Goal: Task Accomplishment & Management: Manage account settings

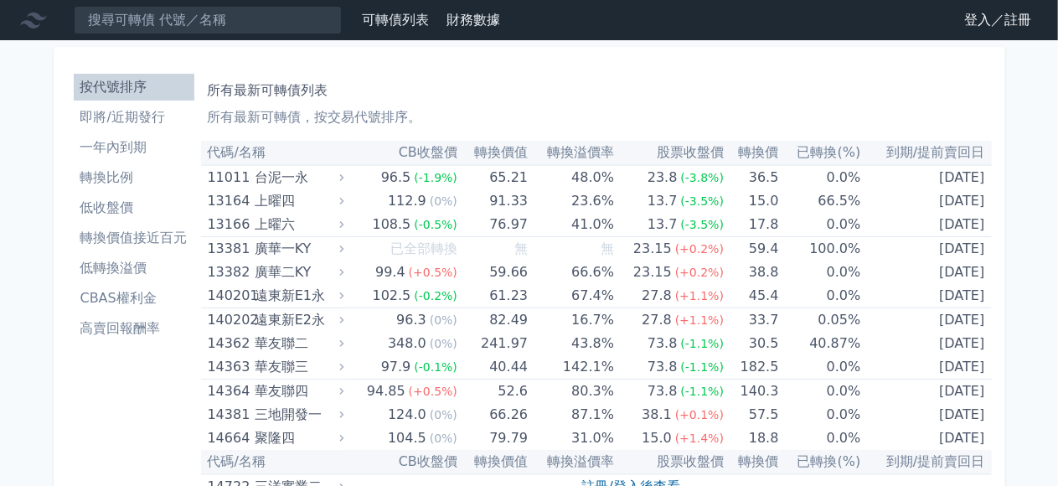
click at [981, 18] on link "登入／註冊" at bounding box center [997, 20] width 94 height 27
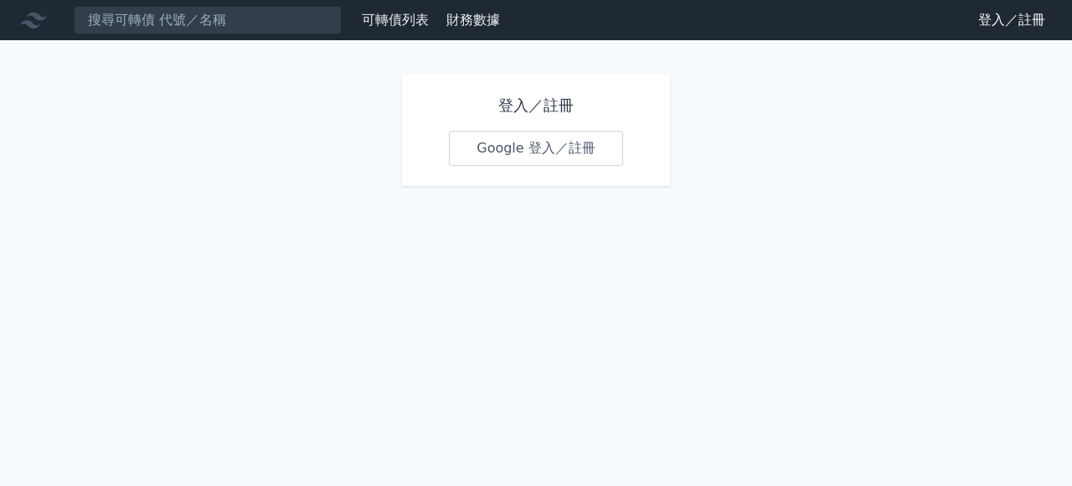
click at [551, 156] on link "Google 登入／註冊" at bounding box center [536, 148] width 174 height 35
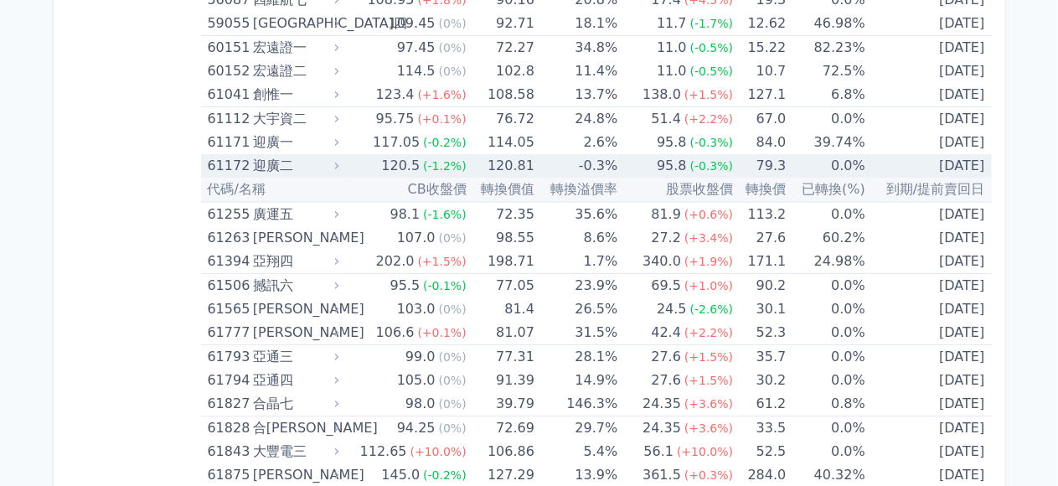
scroll to position [6532, 0]
